Goal: Information Seeking & Learning: Learn about a topic

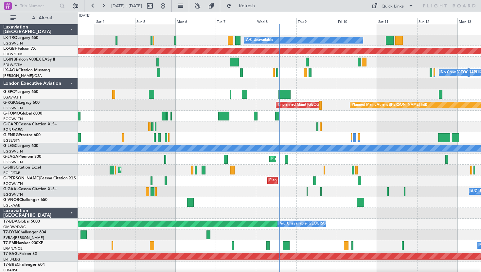
click at [73, 81] on div "London Executive Aviation" at bounding box center [39, 83] width 78 height 11
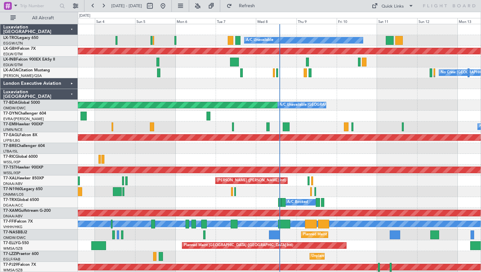
click at [73, 94] on div "Luxaviation [GEOGRAPHIC_DATA]" at bounding box center [39, 94] width 78 height 11
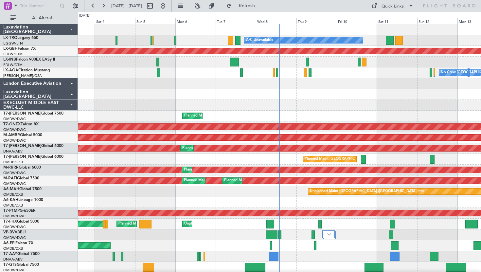
click at [74, 106] on div "EXECUJET MIDDLE EAST DWC-LLC" at bounding box center [39, 105] width 78 height 11
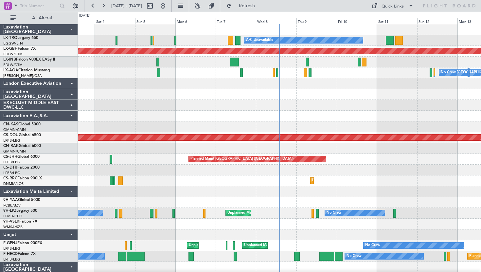
click at [73, 114] on div "Luxaviation E.A.,S.A." at bounding box center [39, 116] width 78 height 11
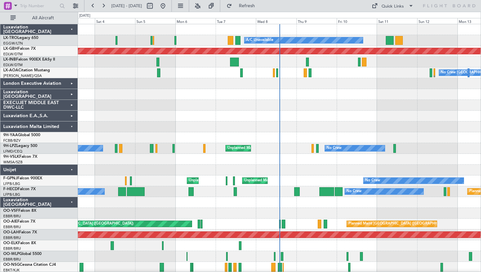
click at [73, 128] on div "Luxaviation Malta Limited" at bounding box center [39, 126] width 78 height 11
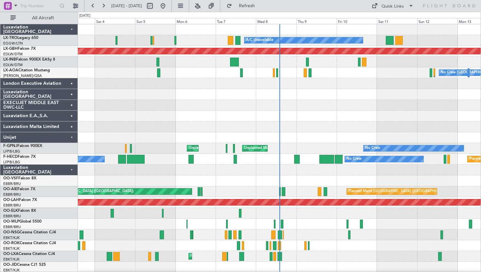
click at [74, 137] on div "Unijet" at bounding box center [39, 137] width 78 height 11
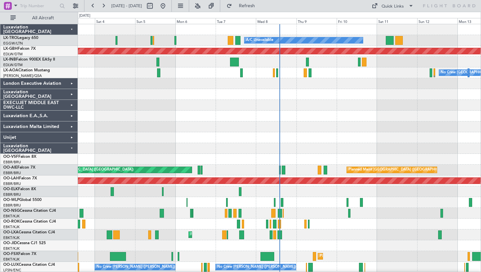
click at [73, 147] on div "Luxaviation [GEOGRAPHIC_DATA]" at bounding box center [39, 148] width 78 height 11
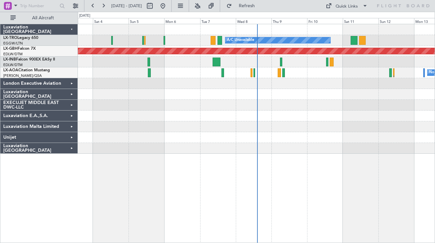
click at [187, 98] on div at bounding box center [256, 94] width 357 height 11
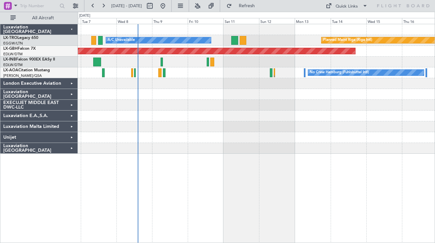
click at [181, 120] on div at bounding box center [256, 116] width 357 height 11
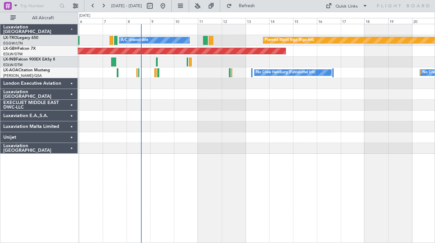
click at [327, 135] on div at bounding box center [256, 137] width 357 height 11
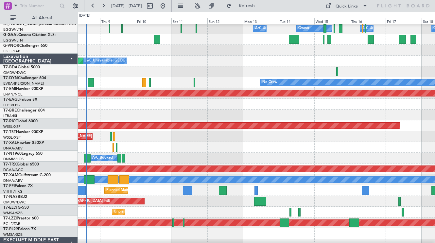
scroll to position [163, 0]
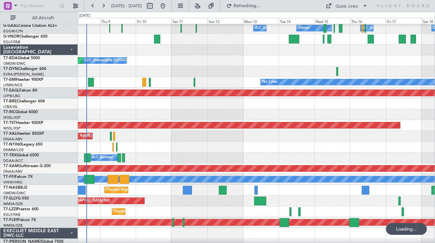
click at [73, 49] on div "Luxaviation [GEOGRAPHIC_DATA]" at bounding box center [39, 50] width 78 height 11
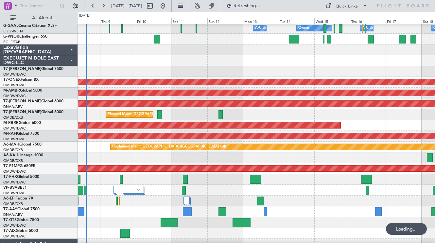
click at [75, 59] on div "EXECUJET MIDDLE EAST DWC-LLC" at bounding box center [39, 60] width 78 height 11
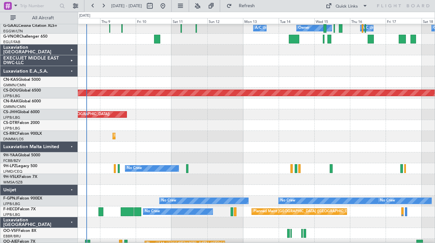
click at [73, 70] on div "Luxaviation E.A.,S.A." at bounding box center [39, 71] width 78 height 11
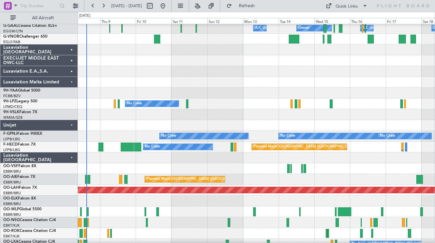
click at [72, 158] on div "Luxaviation [GEOGRAPHIC_DATA]" at bounding box center [39, 158] width 78 height 11
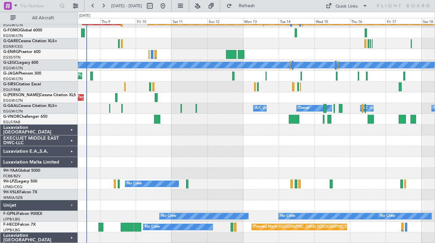
click at [70, 163] on div "Luxaviation Malta Limited" at bounding box center [39, 162] width 78 height 11
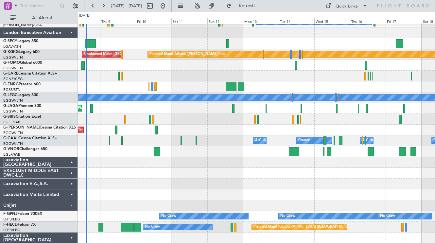
click at [69, 204] on div "Unijet" at bounding box center [39, 205] width 78 height 11
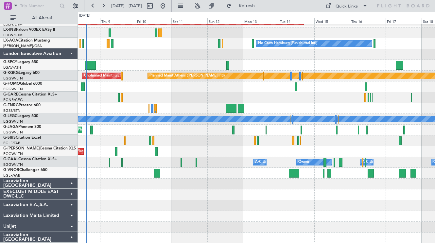
scroll to position [29, 0]
click at [71, 54] on div "London Executive Aviation" at bounding box center [39, 54] width 78 height 11
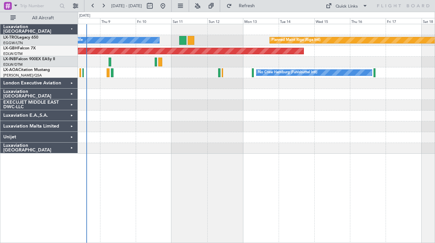
scroll to position [0, 0]
